Goal: Transaction & Acquisition: Purchase product/service

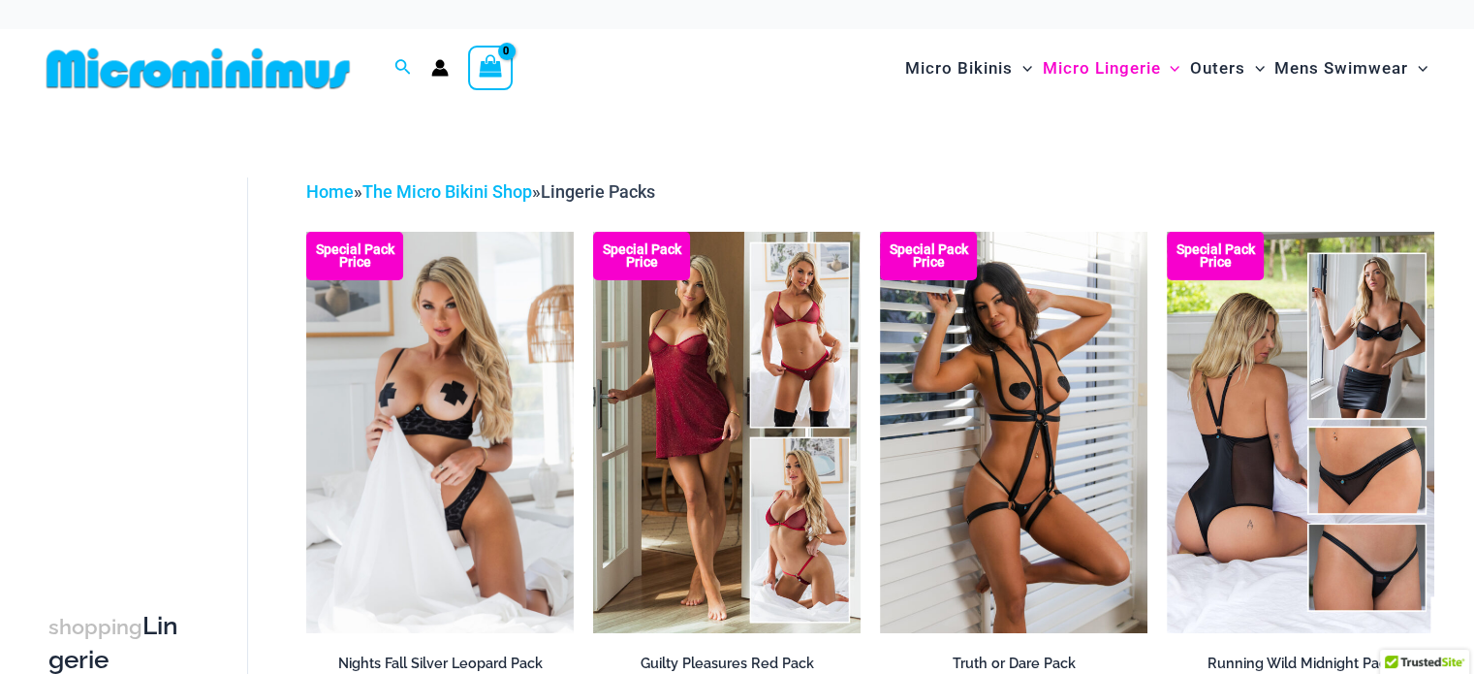
type input "**********"
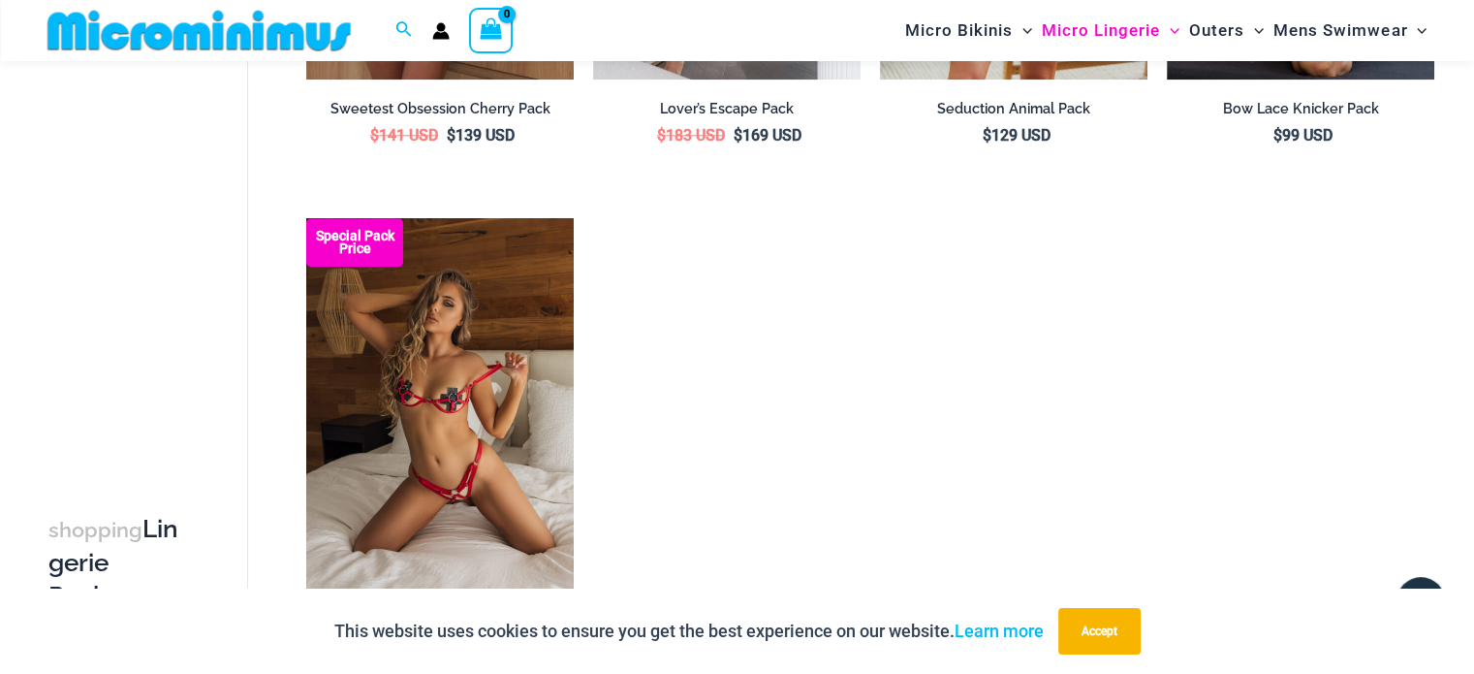
scroll to position [590, 0]
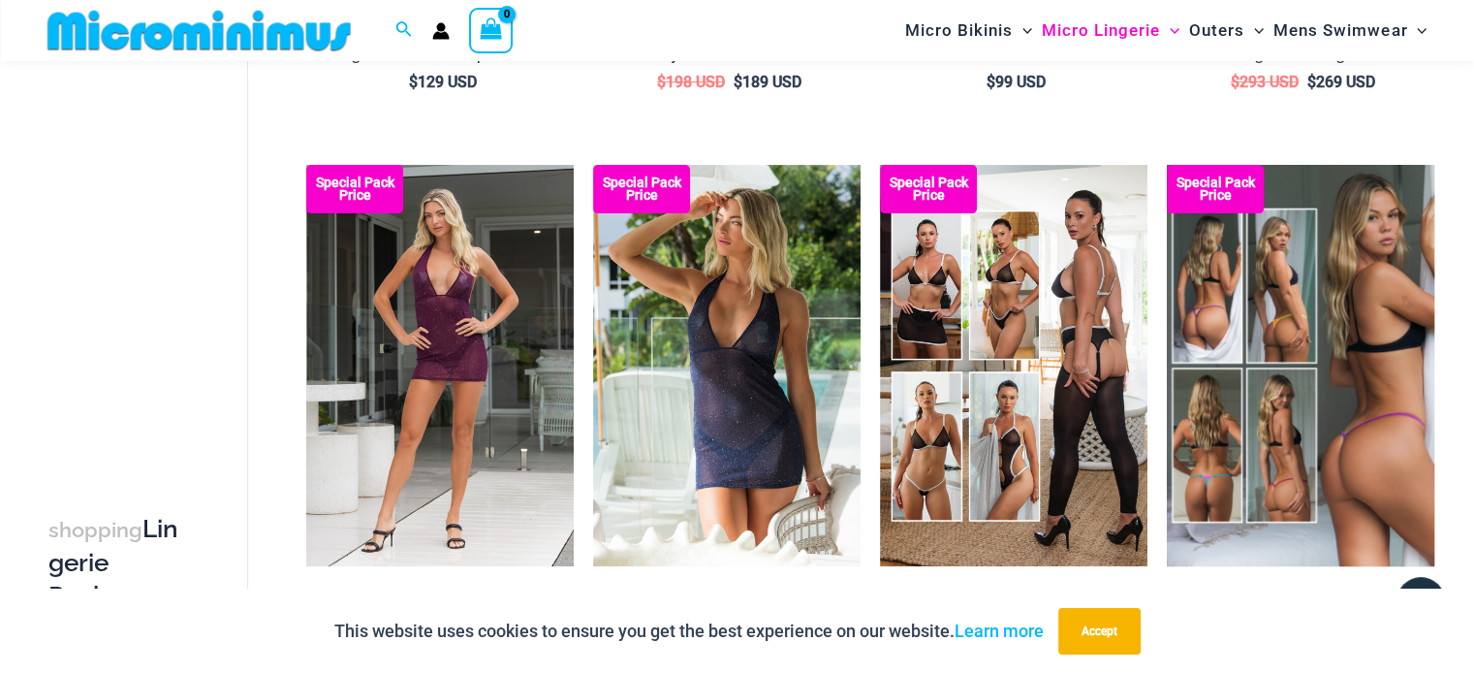
click at [1234, 363] on img at bounding box center [1300, 365] width 267 height 401
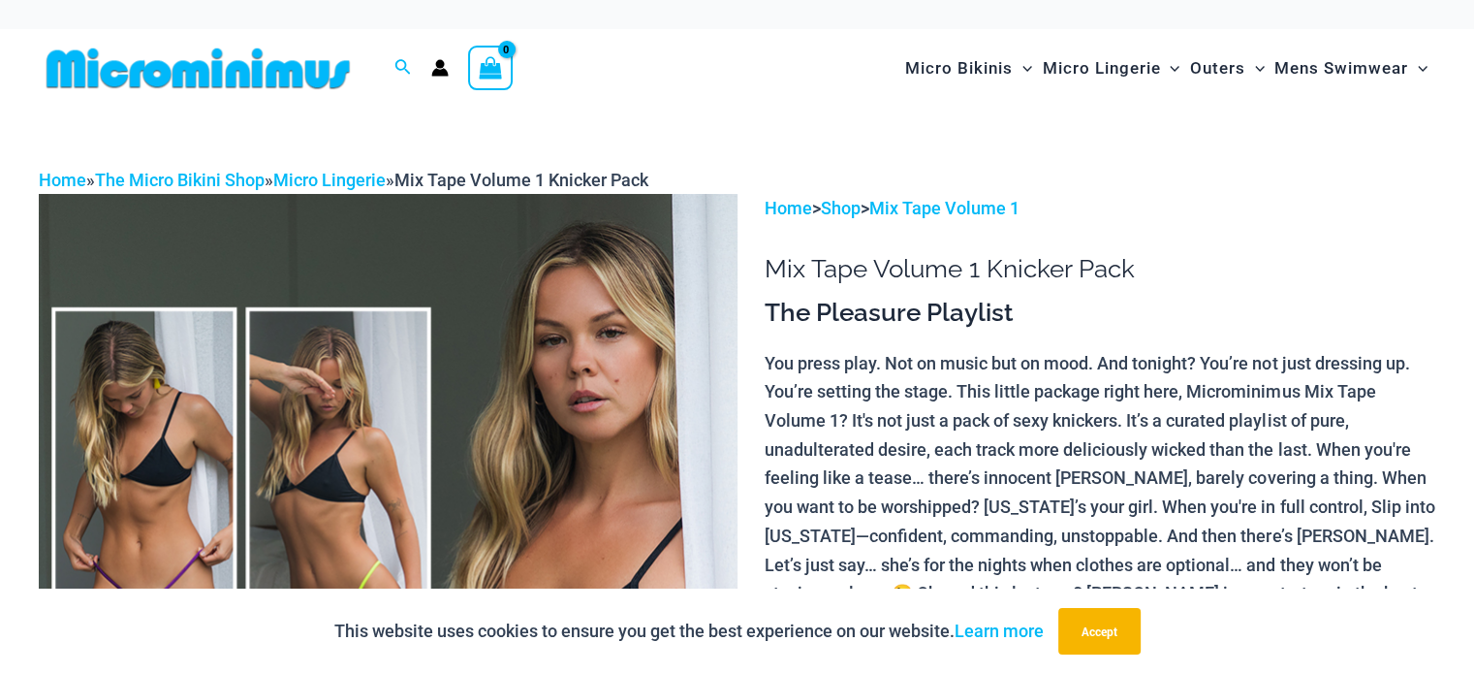
type input "**********"
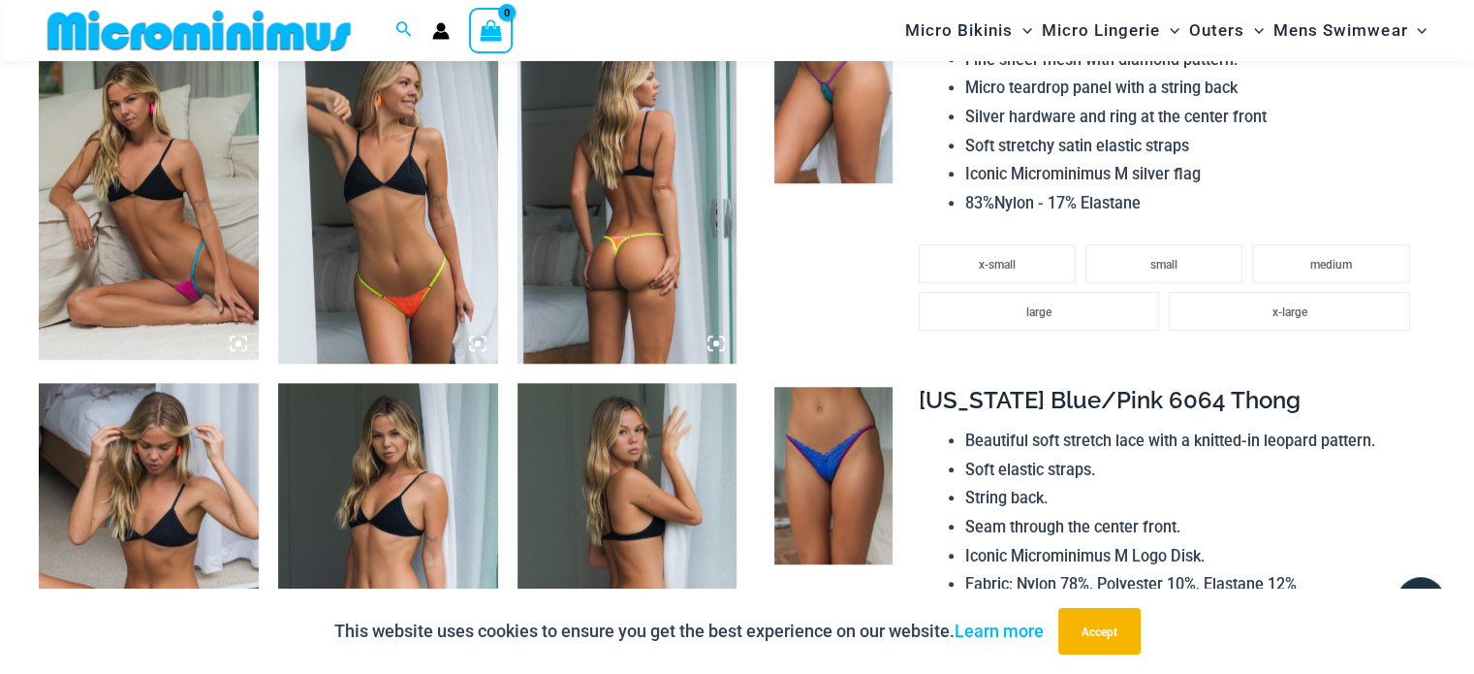
scroll to position [1430, 0]
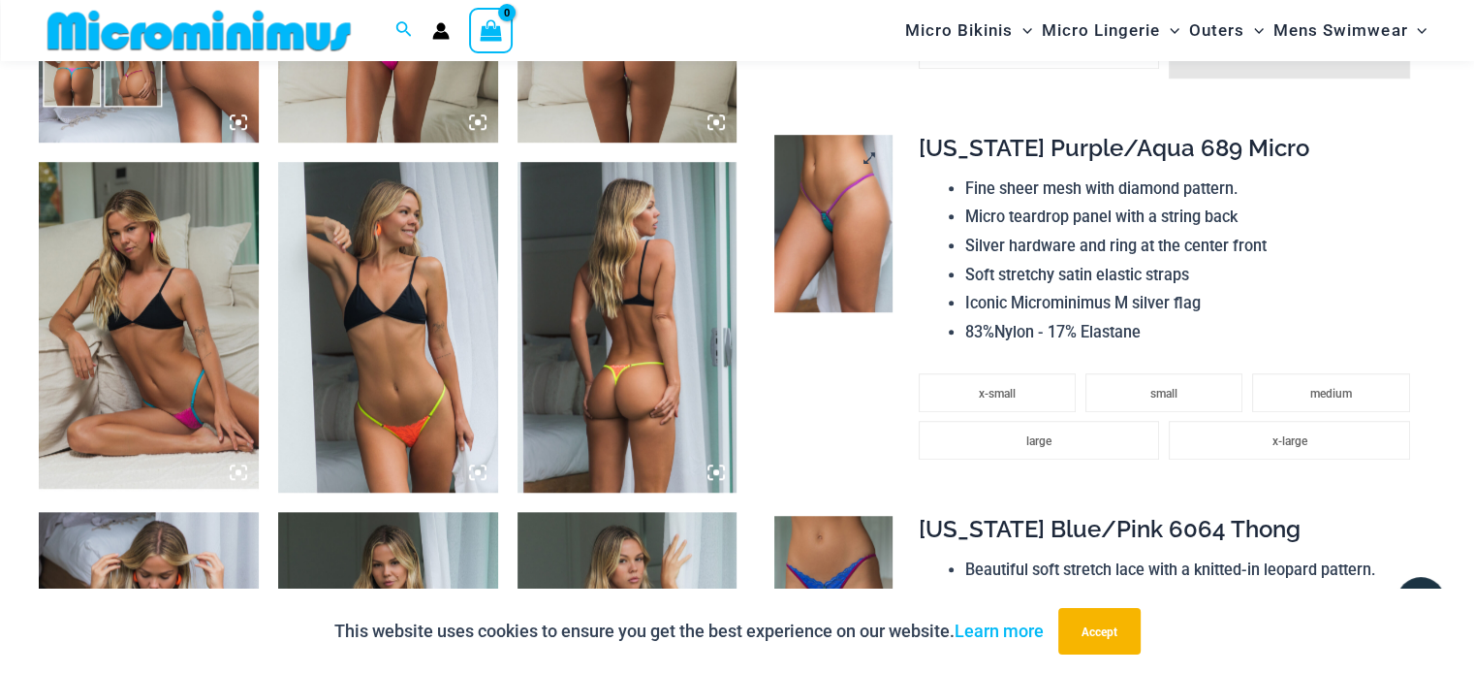
click at [827, 191] on img at bounding box center [833, 223] width 118 height 177
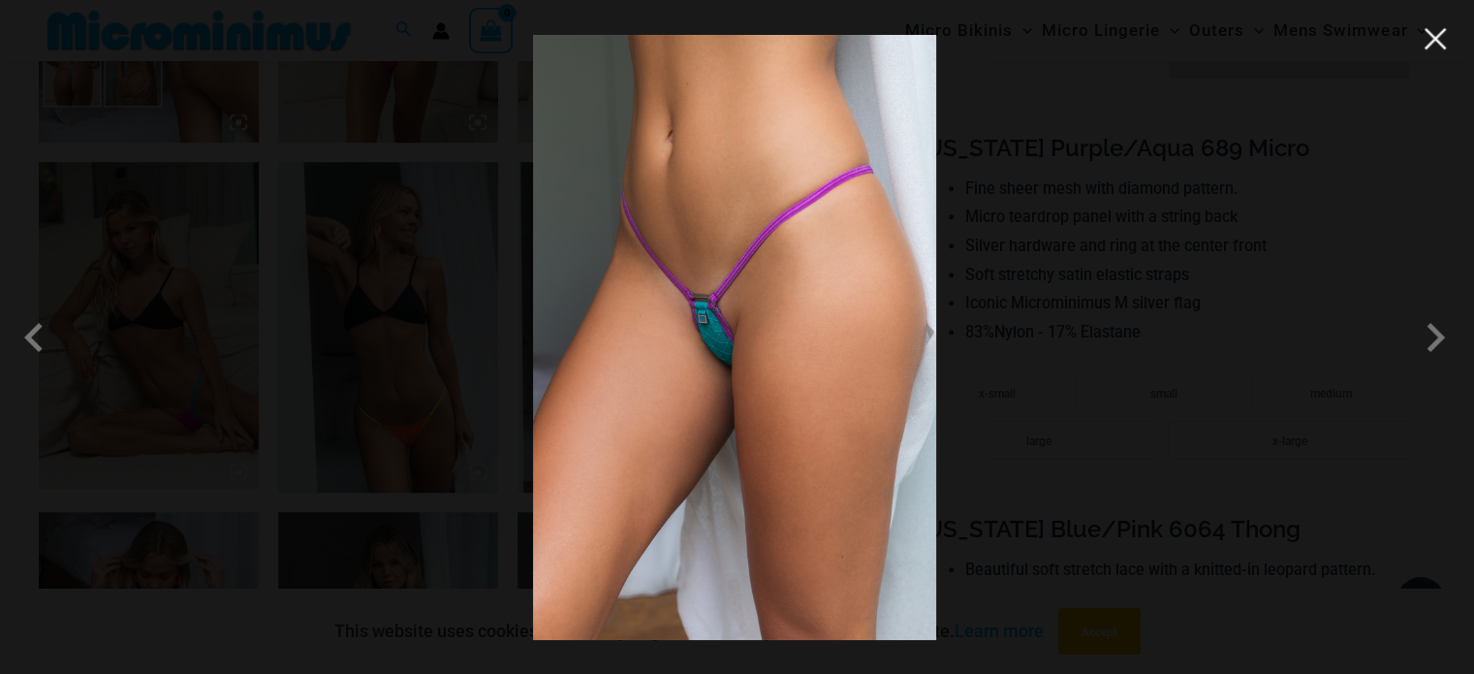
click at [1441, 38] on button "Close" at bounding box center [1435, 38] width 29 height 29
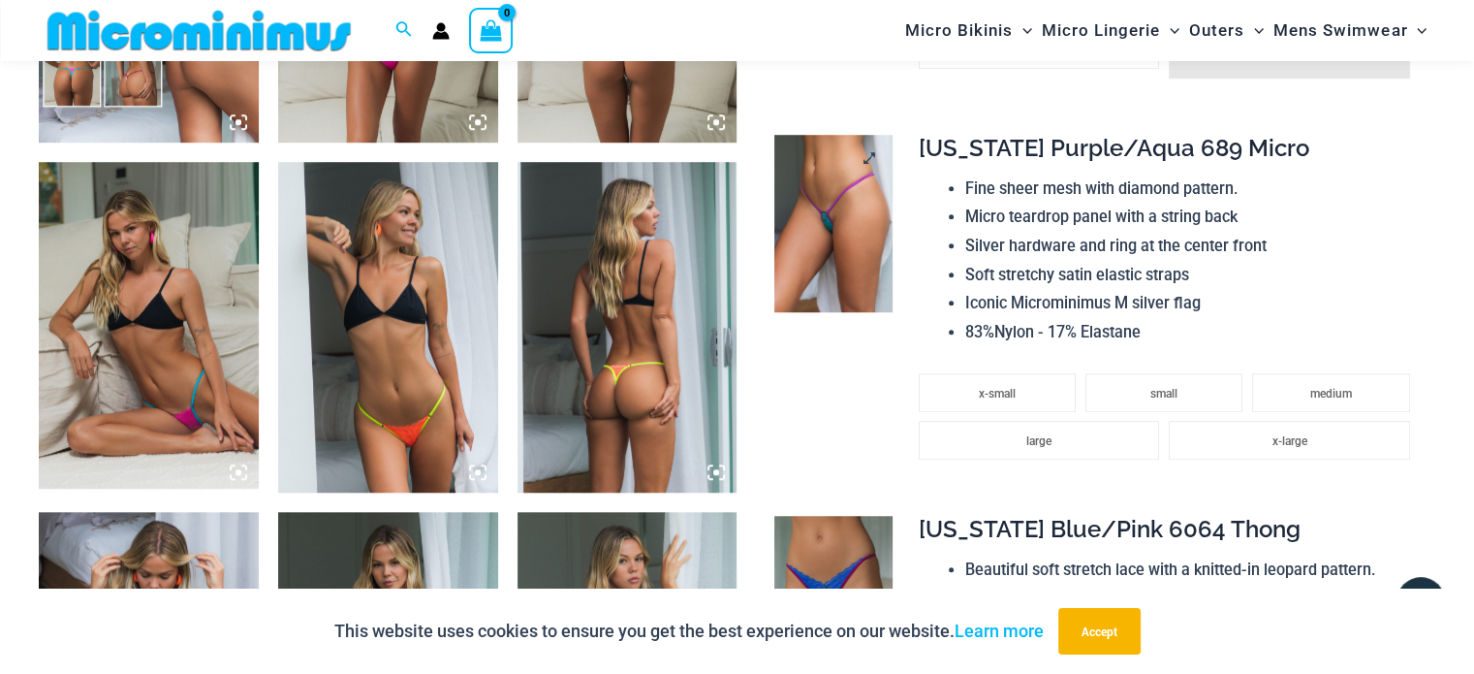
click at [821, 204] on img at bounding box center [833, 223] width 118 height 177
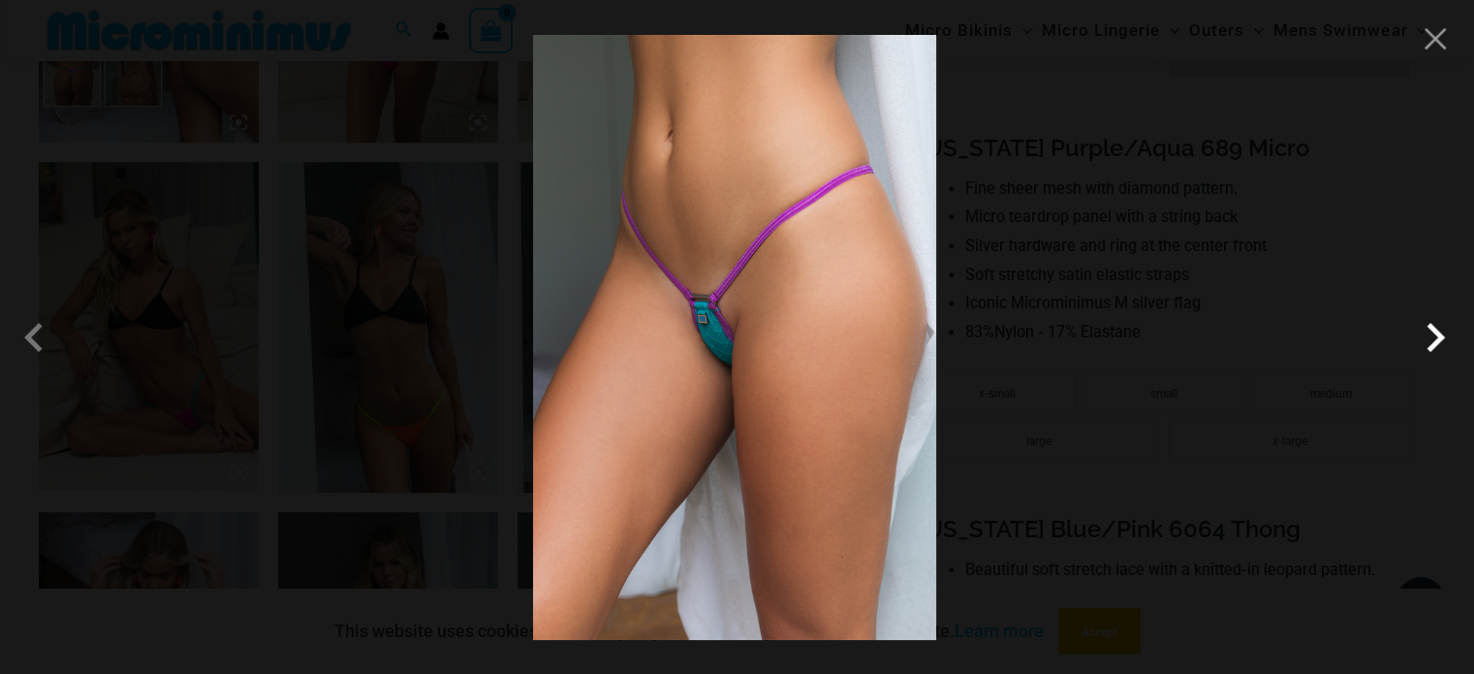
click at [1434, 343] on span at bounding box center [1435, 337] width 58 height 58
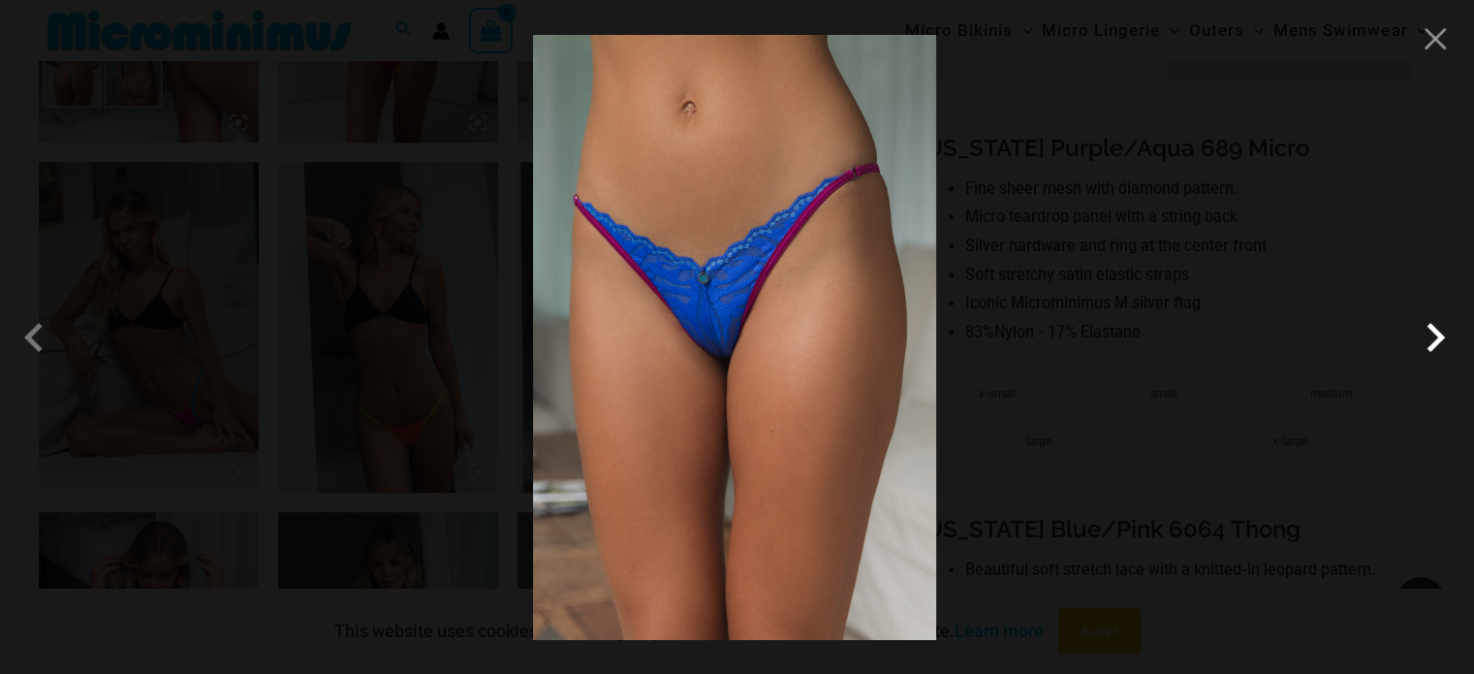
click at [1434, 343] on span at bounding box center [1435, 337] width 58 height 58
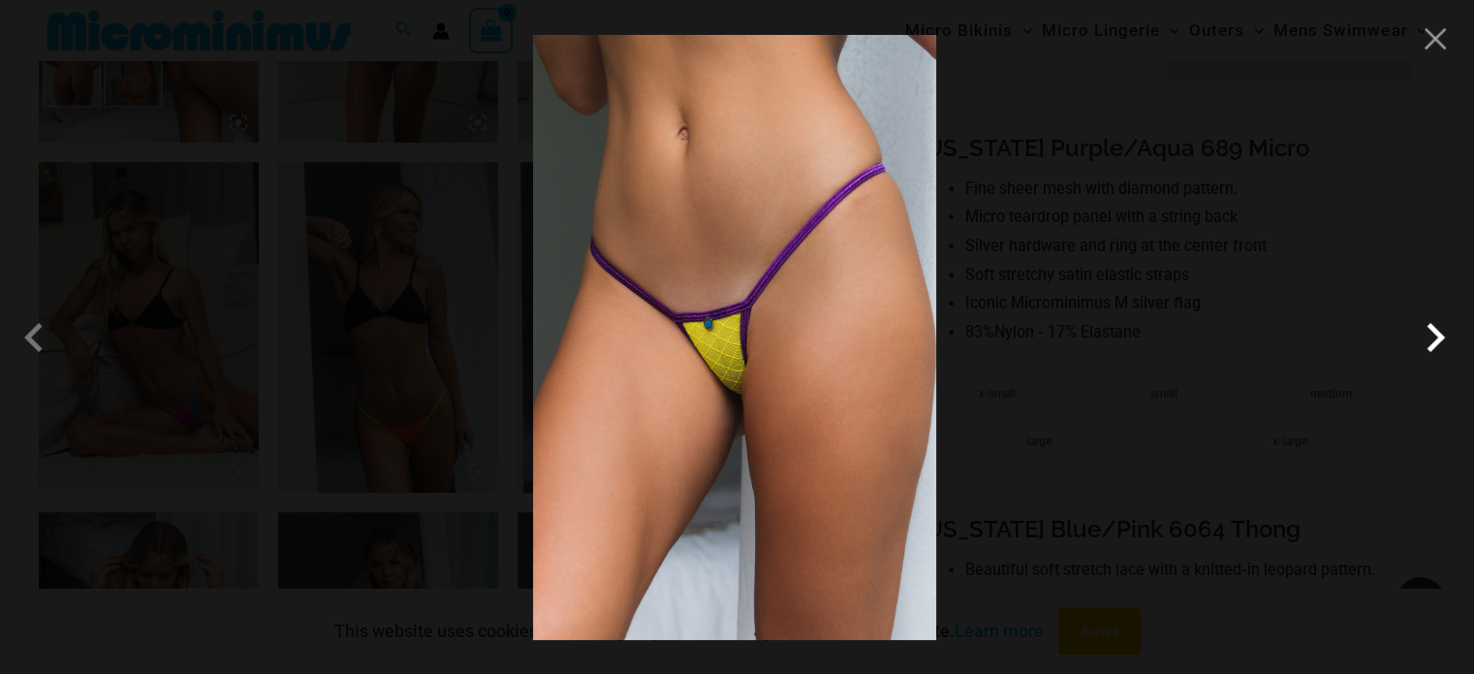
click at [1434, 343] on span at bounding box center [1435, 337] width 58 height 58
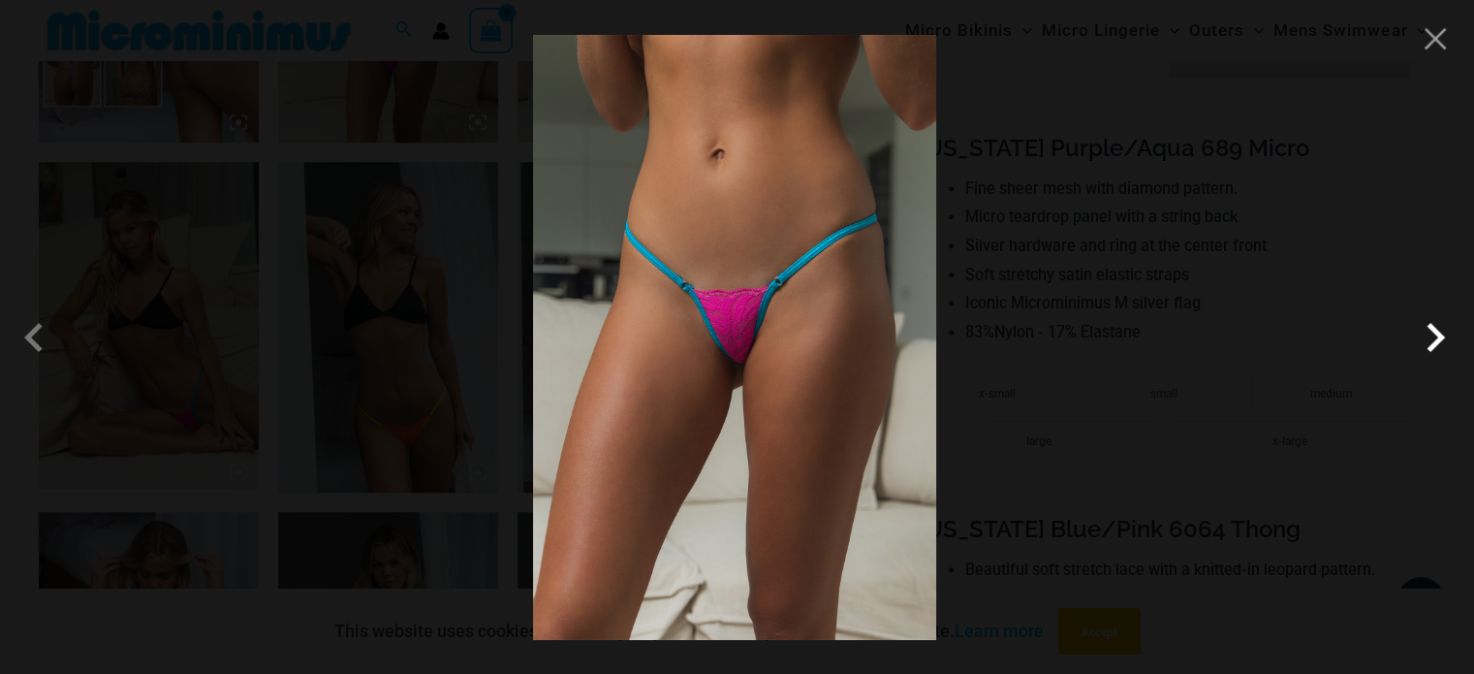
click at [1434, 343] on span at bounding box center [1435, 337] width 58 height 58
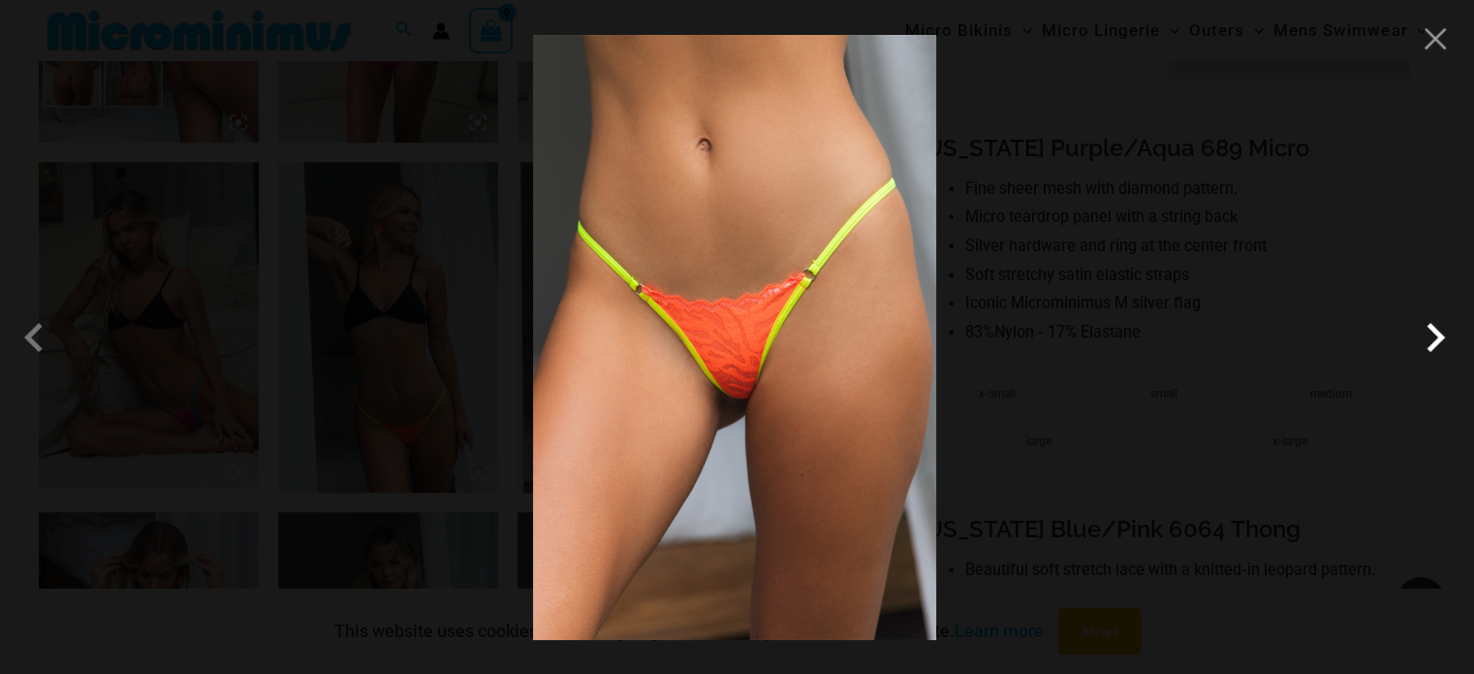
click at [1434, 343] on span at bounding box center [1435, 337] width 58 height 58
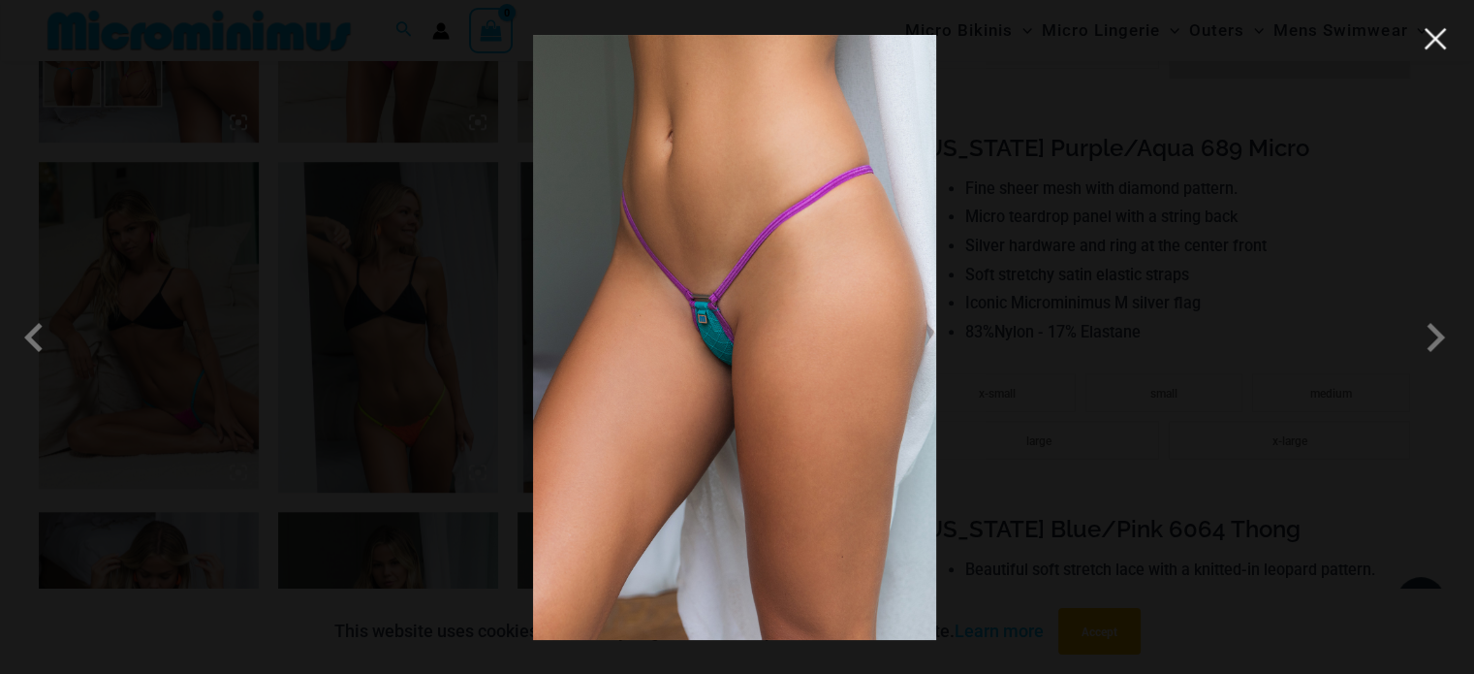
click at [1434, 49] on button "Close" at bounding box center [1435, 38] width 29 height 29
